Goal: Task Accomplishment & Management: Use online tool/utility

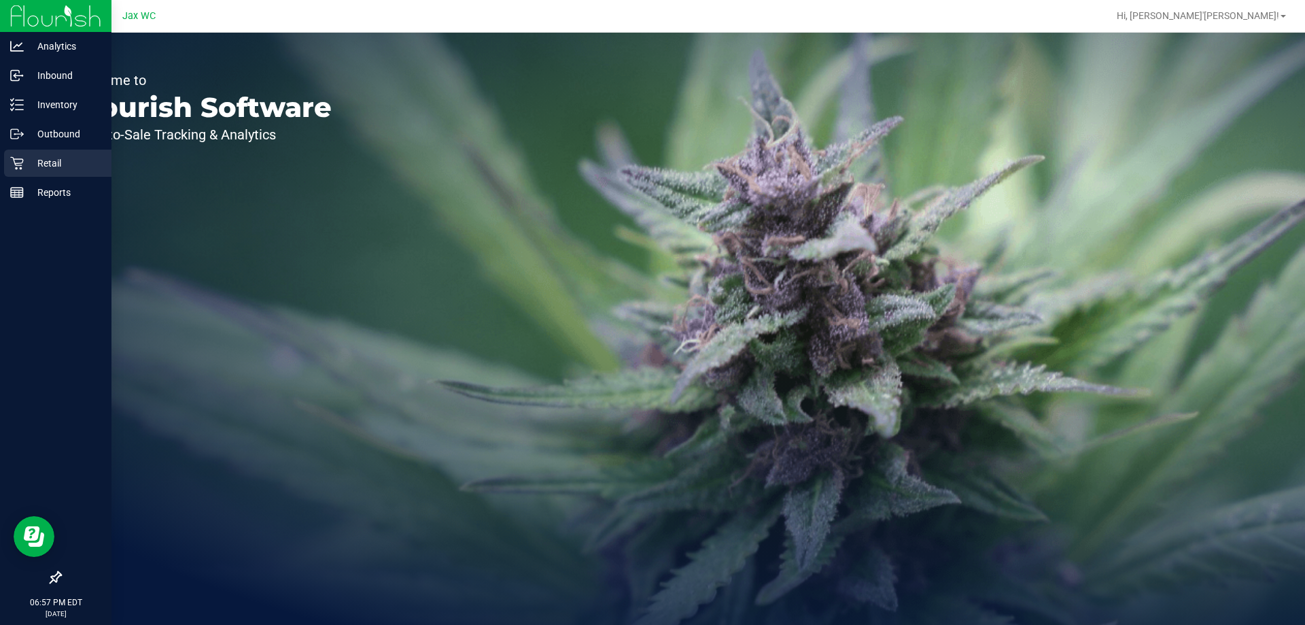
click at [34, 162] on p "Retail" at bounding box center [65, 163] width 82 height 16
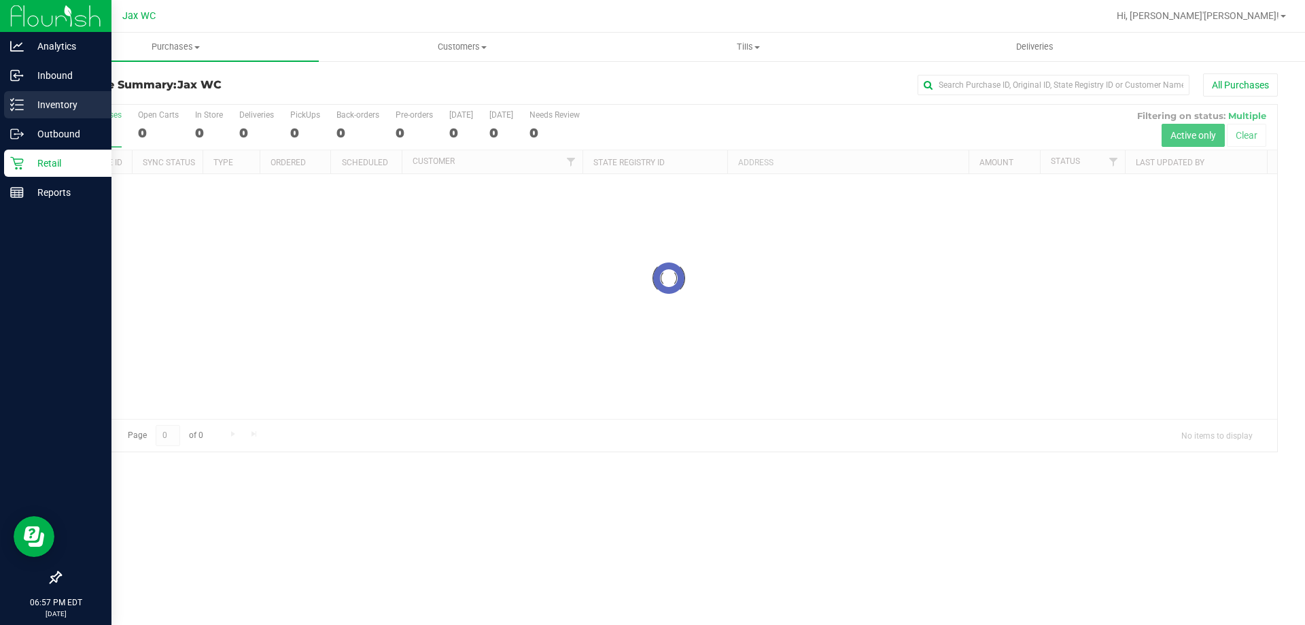
click at [56, 103] on p "Inventory" at bounding box center [65, 105] width 82 height 16
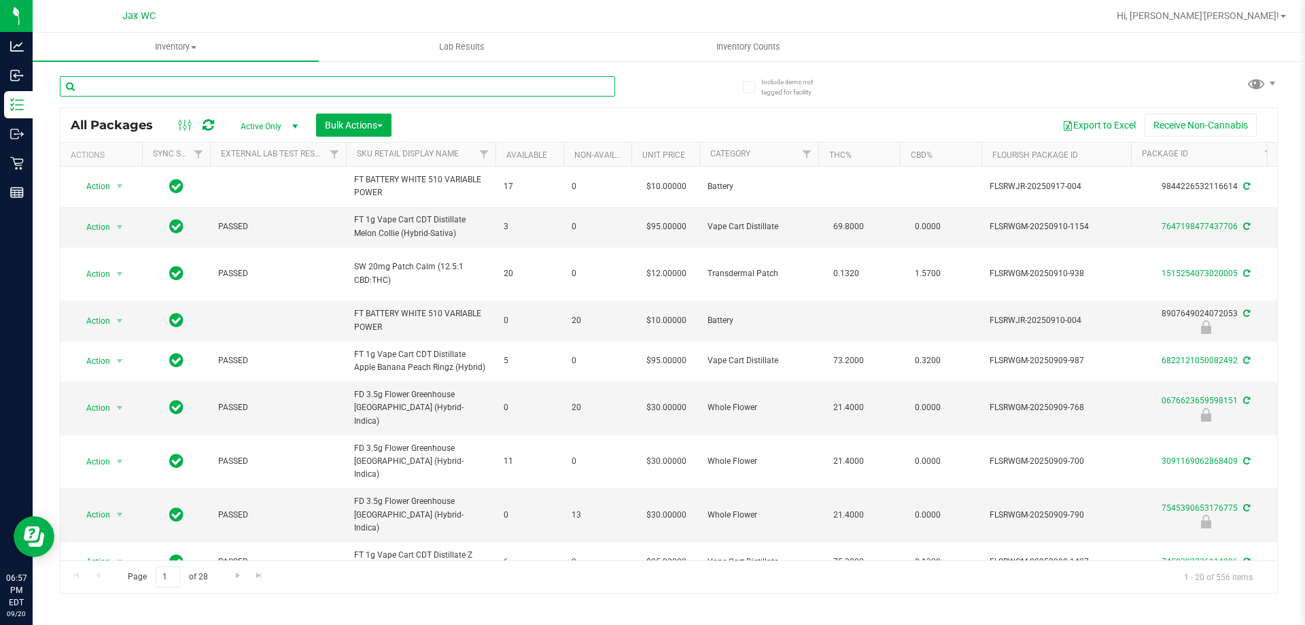
click at [276, 84] on input "text" at bounding box center [337, 86] width 555 height 20
type input "acg"
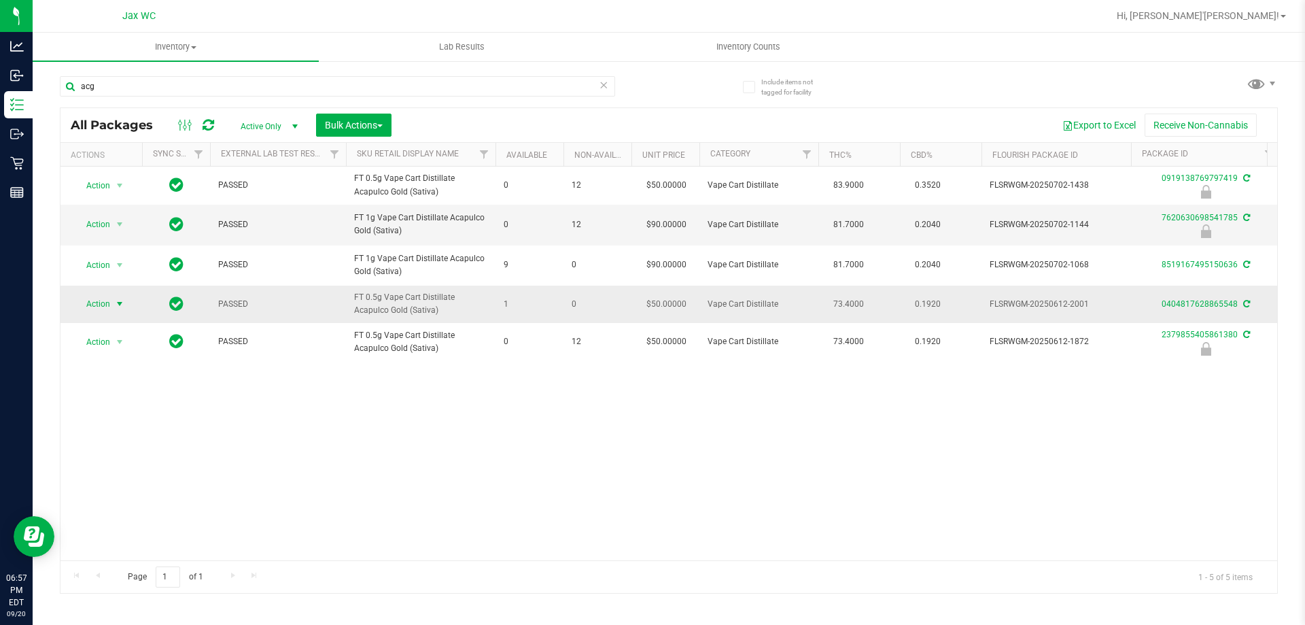
click at [111, 305] on span "select" at bounding box center [119, 303] width 17 height 19
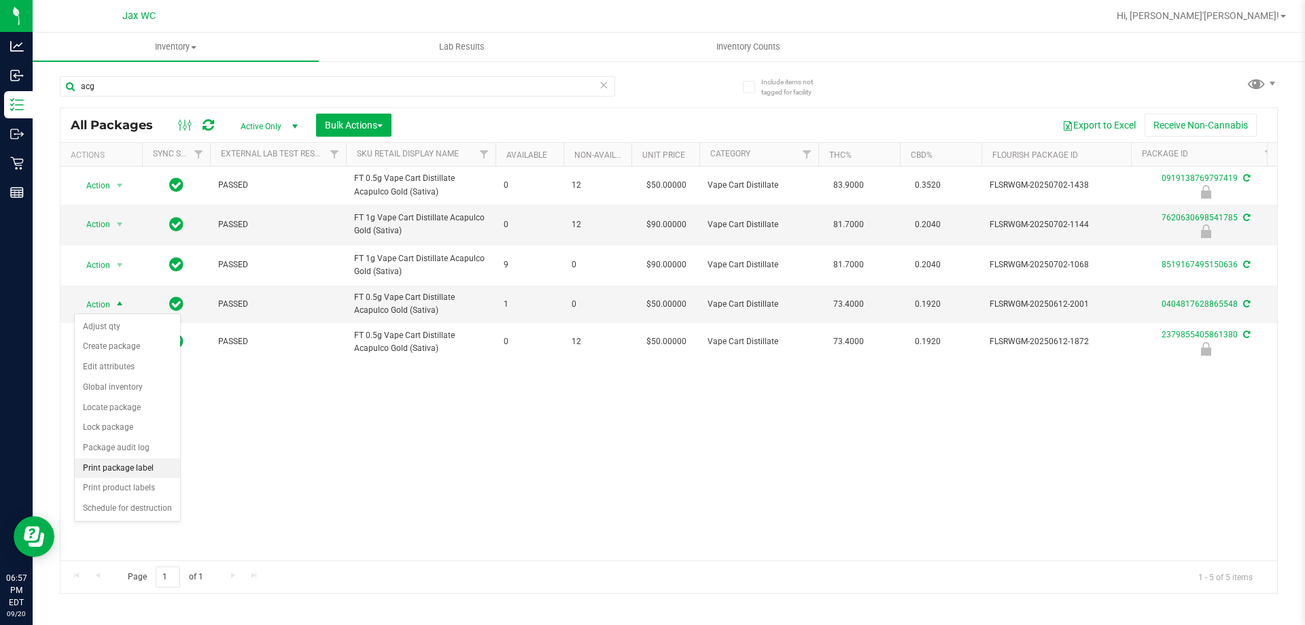
click at [141, 460] on li "Print package label" at bounding box center [127, 468] width 105 height 20
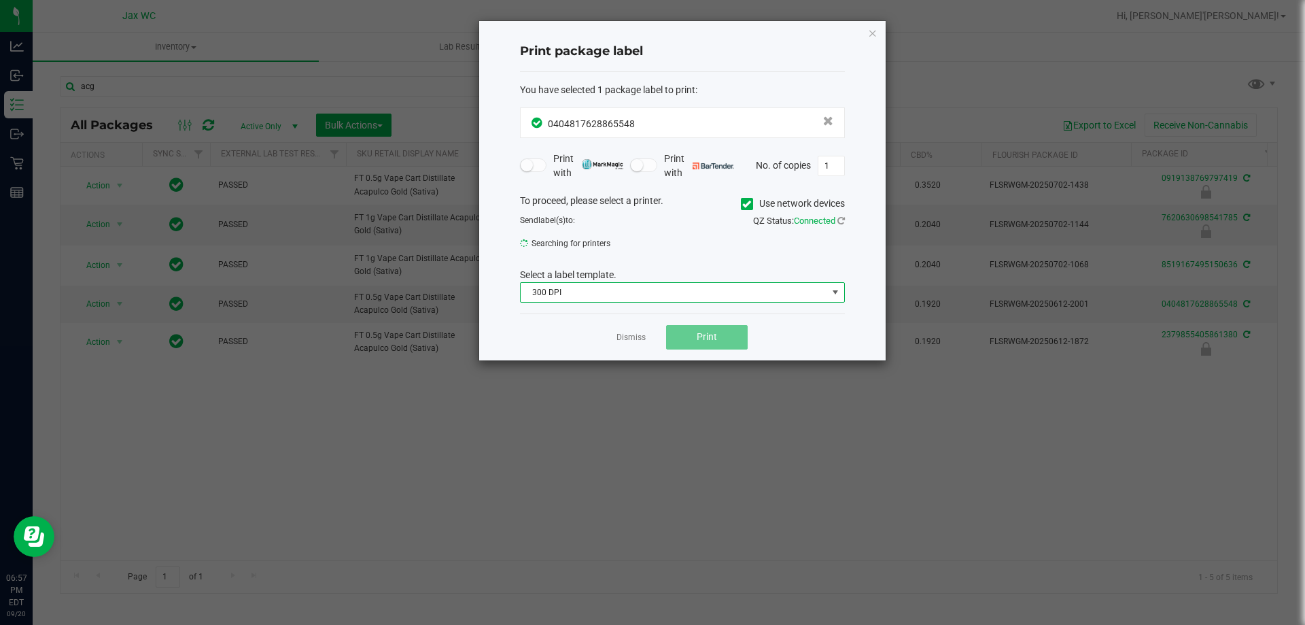
click at [704, 303] on span "300 DPI" at bounding box center [682, 292] width 325 height 20
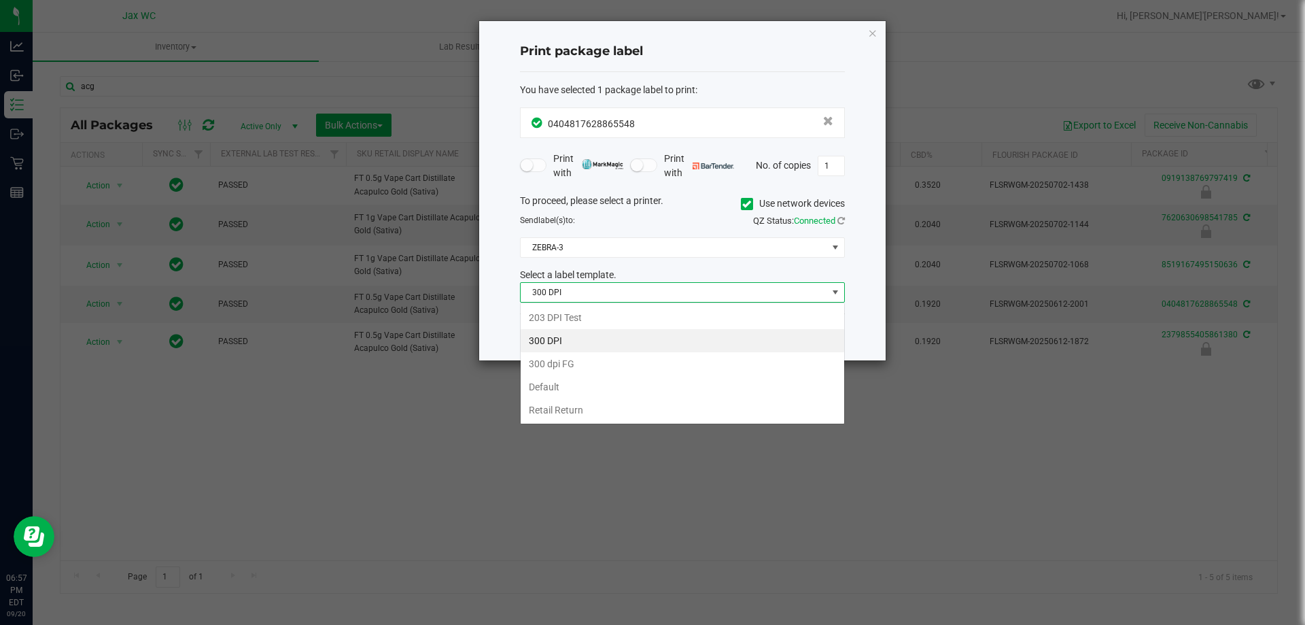
scroll to position [20, 325]
click at [639, 321] on li "203 DPI Test" at bounding box center [683, 317] width 324 height 23
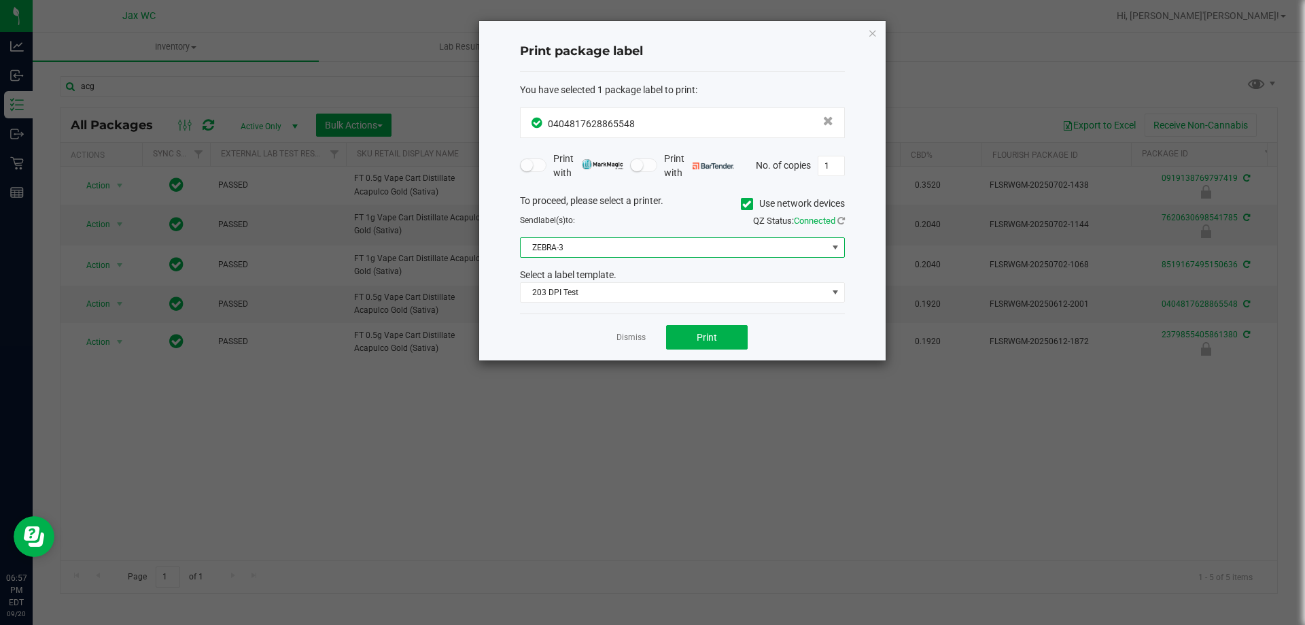
click at [665, 248] on span "ZEBRA-3" at bounding box center [674, 247] width 307 height 19
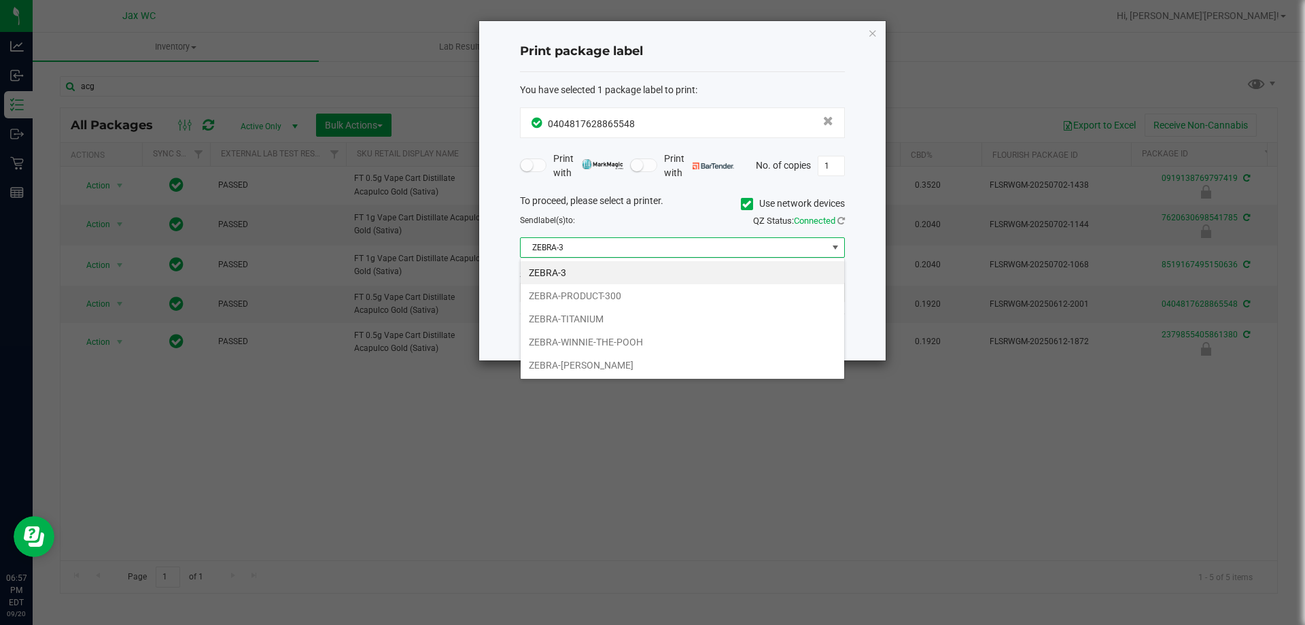
drag, startPoint x: 635, startPoint y: 358, endPoint x: 712, endPoint y: 315, distance: 88.3
click at [638, 358] on li "ZEBRA-[PERSON_NAME]" at bounding box center [683, 364] width 324 height 23
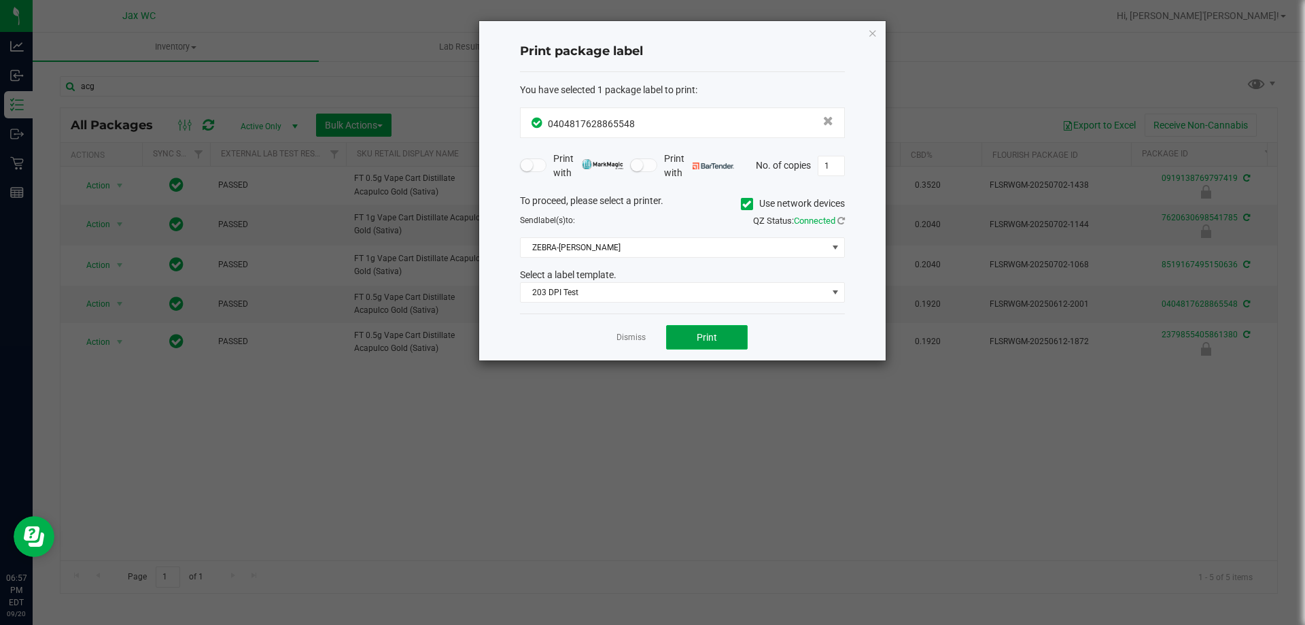
click at [699, 336] on span "Print" at bounding box center [707, 337] width 20 height 11
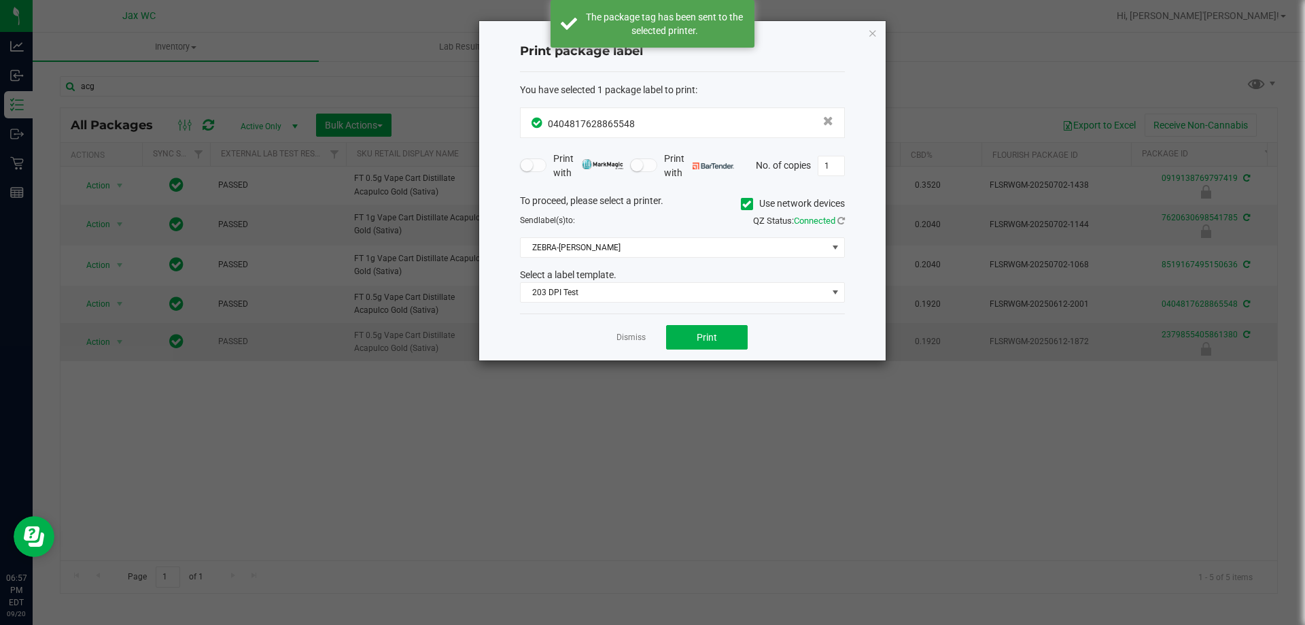
click at [636, 336] on link "Dismiss" at bounding box center [631, 338] width 29 height 12
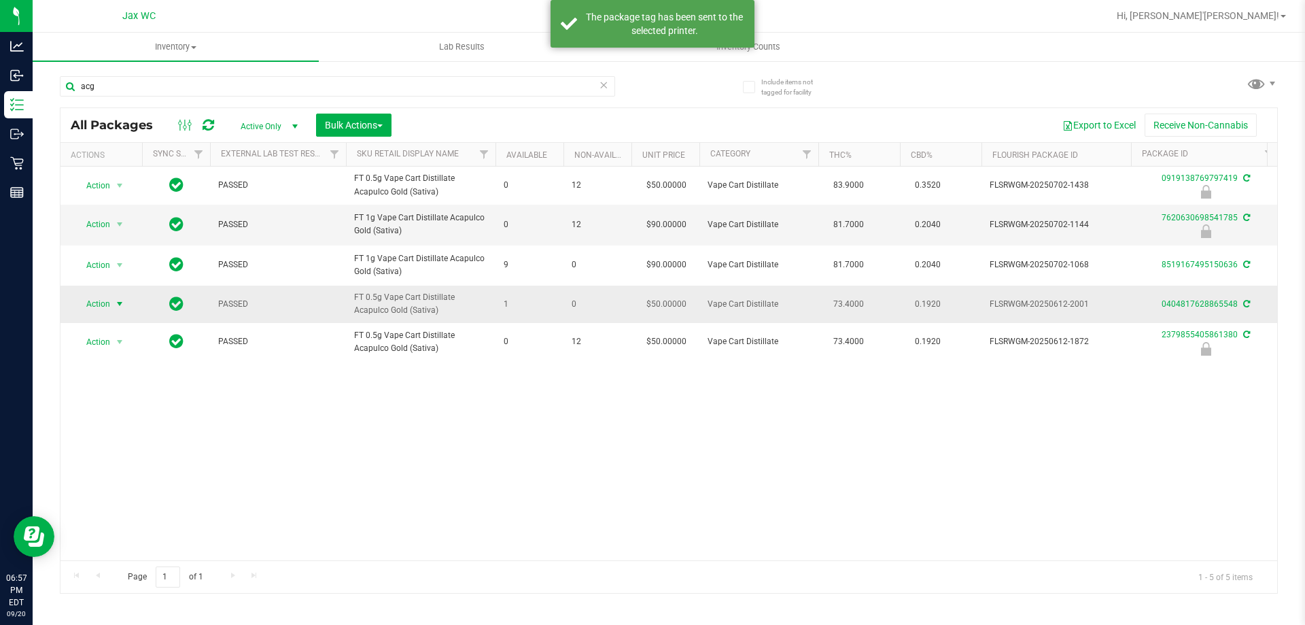
click at [117, 305] on span "select" at bounding box center [119, 303] width 11 height 11
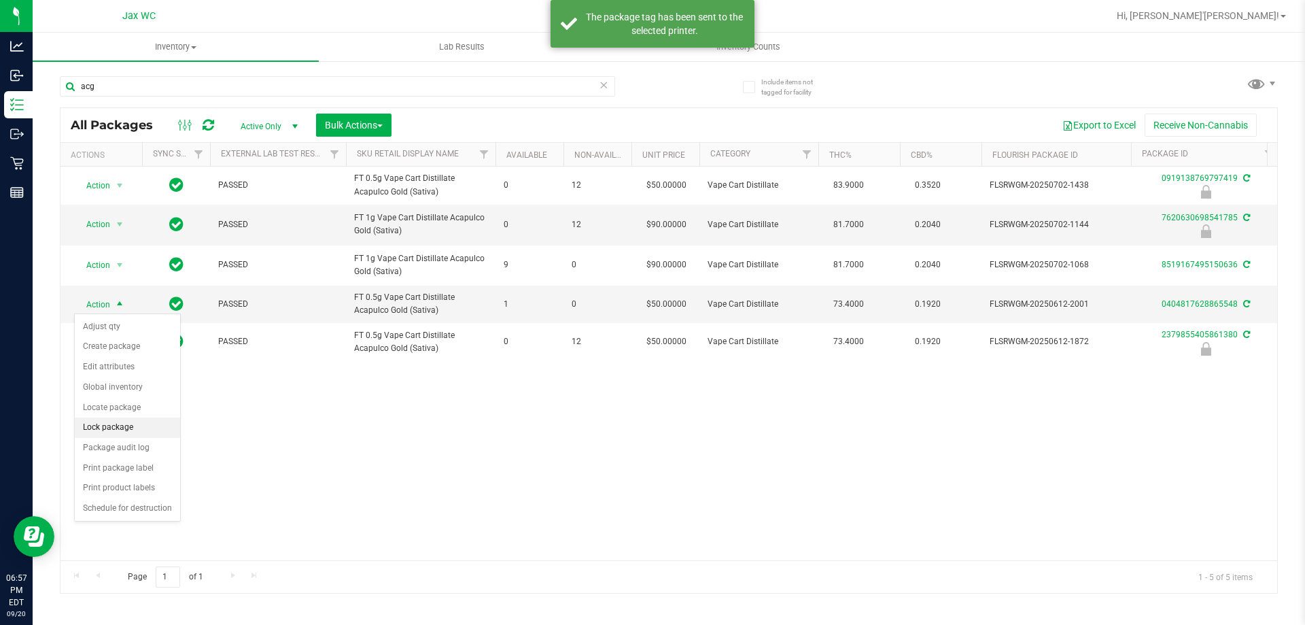
click at [134, 432] on li "Lock package" at bounding box center [127, 427] width 105 height 20
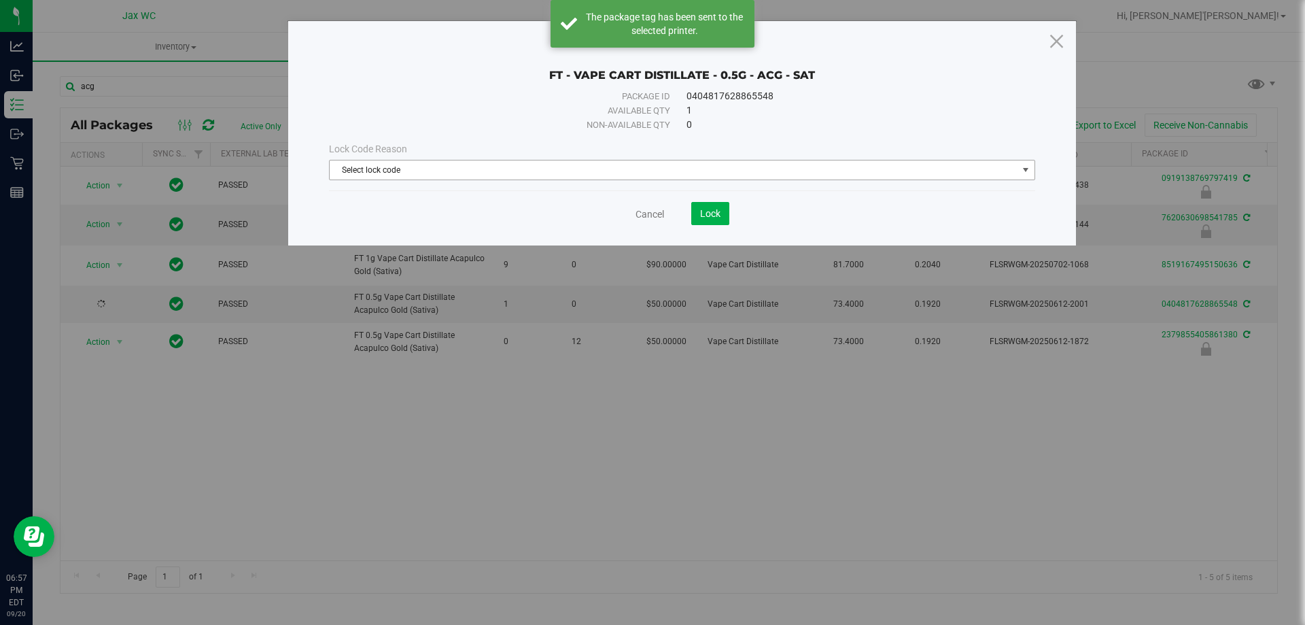
click at [672, 171] on span "Select lock code" at bounding box center [674, 169] width 688 height 19
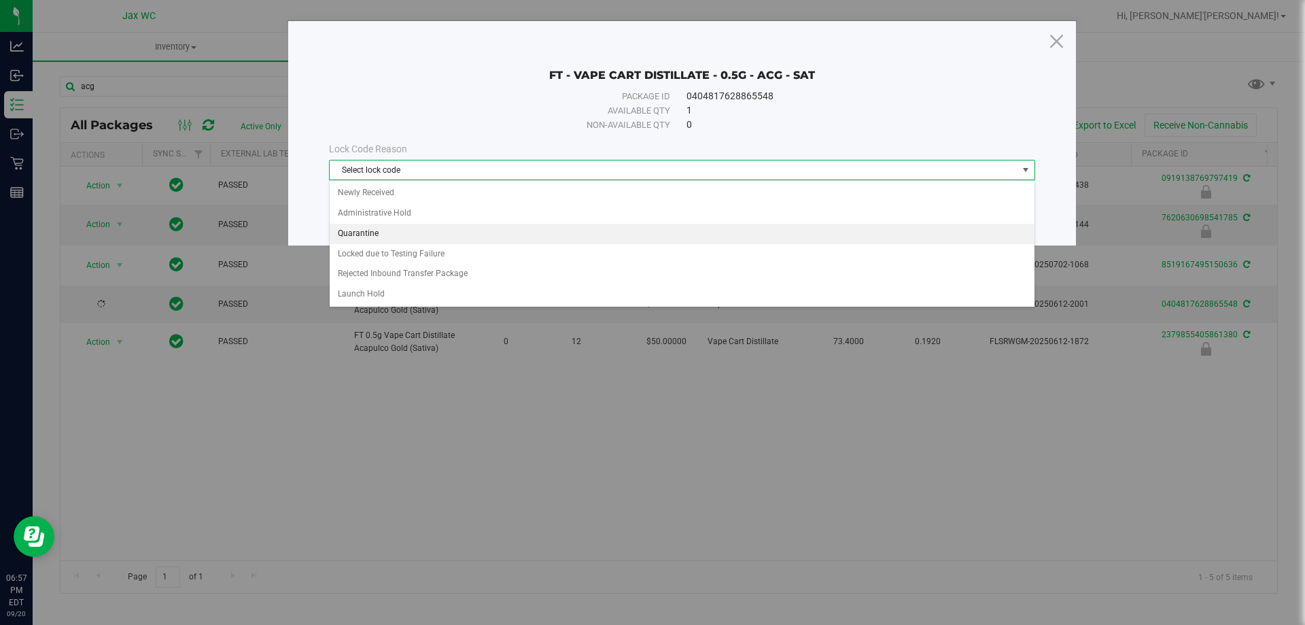
click at [421, 239] on li "Quarantine" at bounding box center [682, 234] width 705 height 20
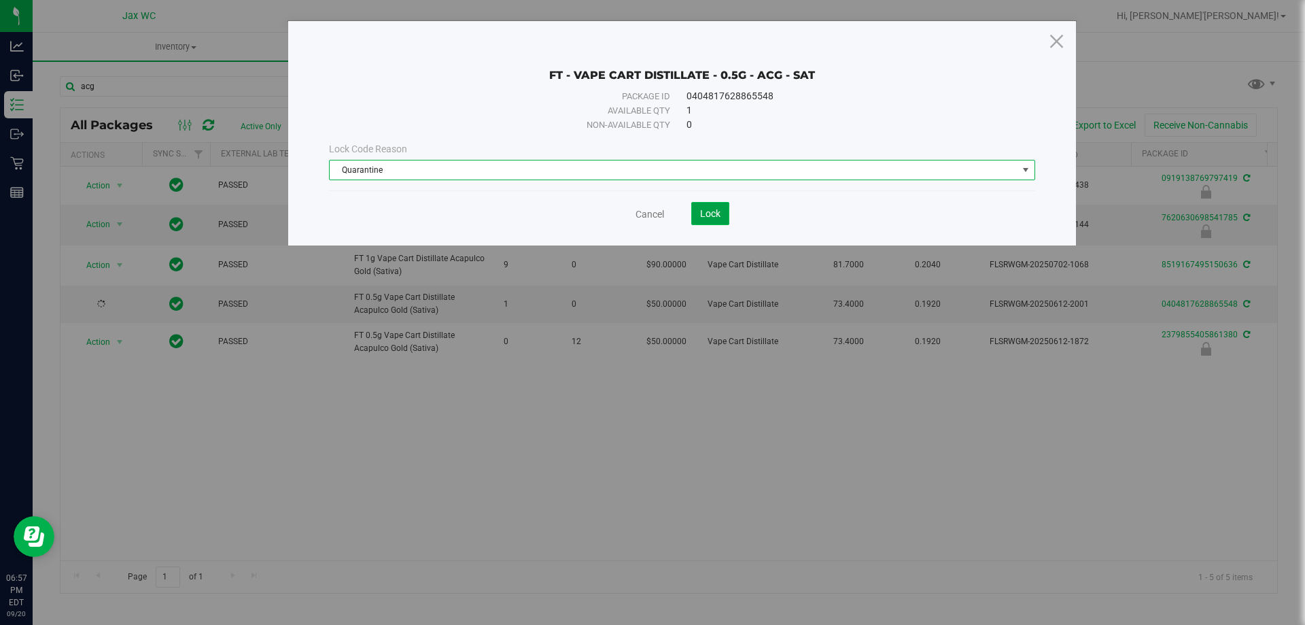
click at [699, 214] on button "Lock" at bounding box center [710, 213] width 38 height 23
